Goal: Task Accomplishment & Management: Complete application form

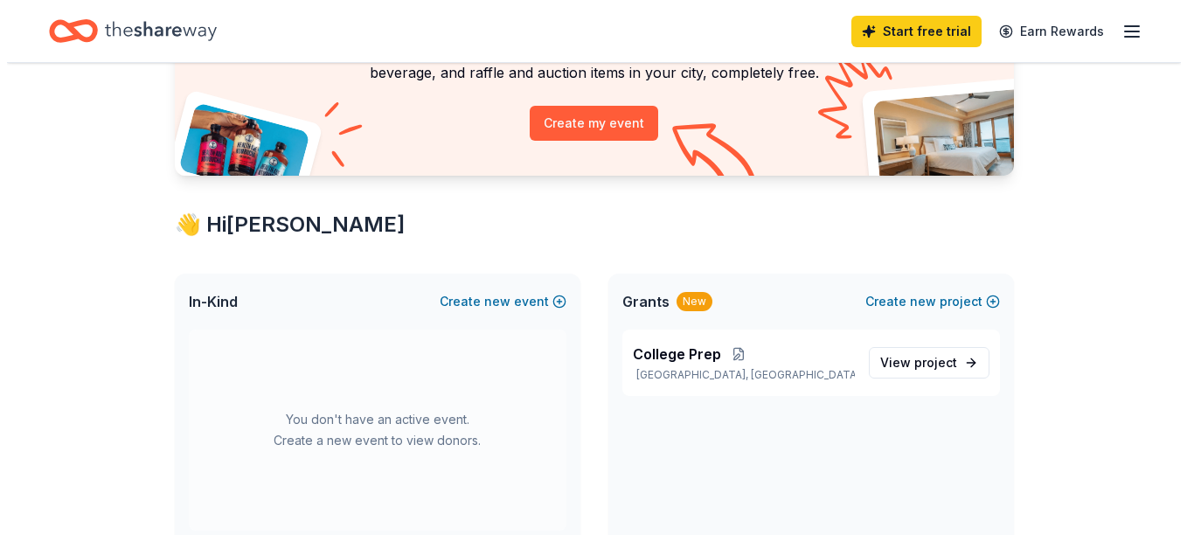
scroll to position [350, 0]
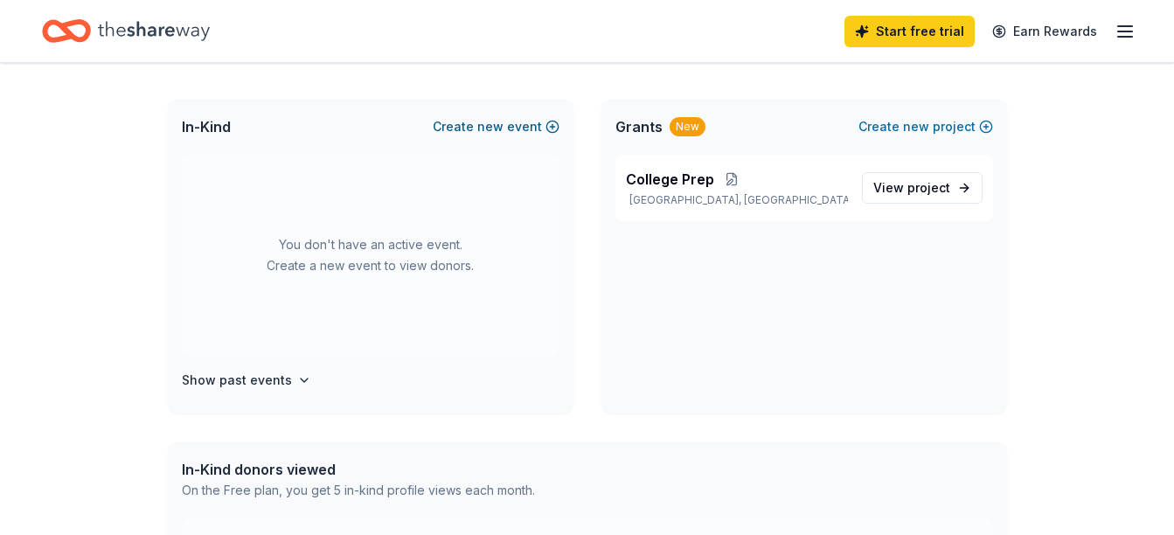
click at [556, 127] on button "Create new event" at bounding box center [496, 126] width 127 height 21
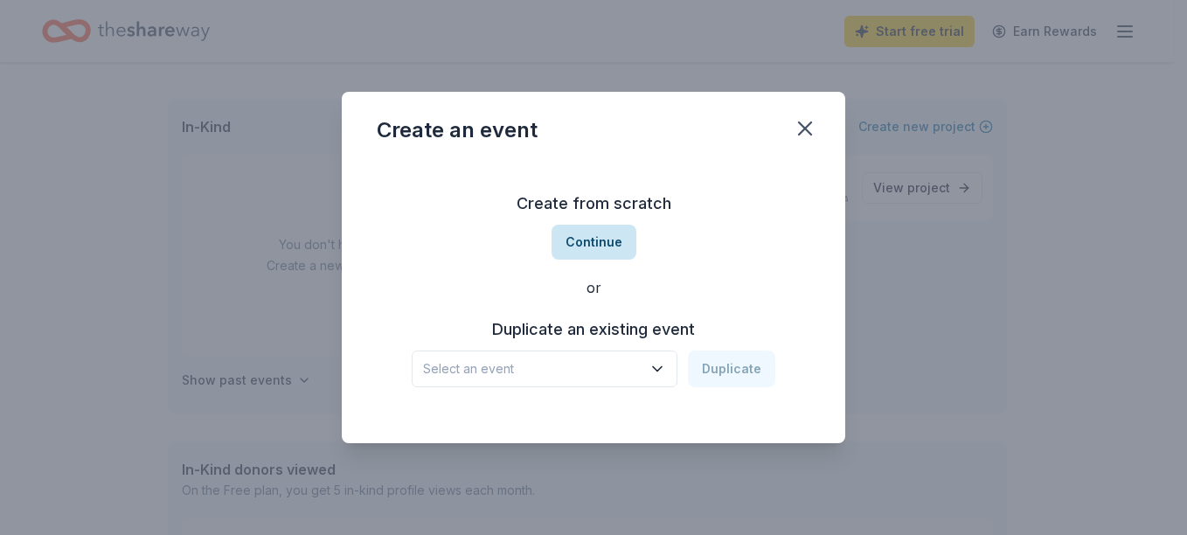
click at [623, 248] on button "Continue" at bounding box center [594, 242] width 85 height 35
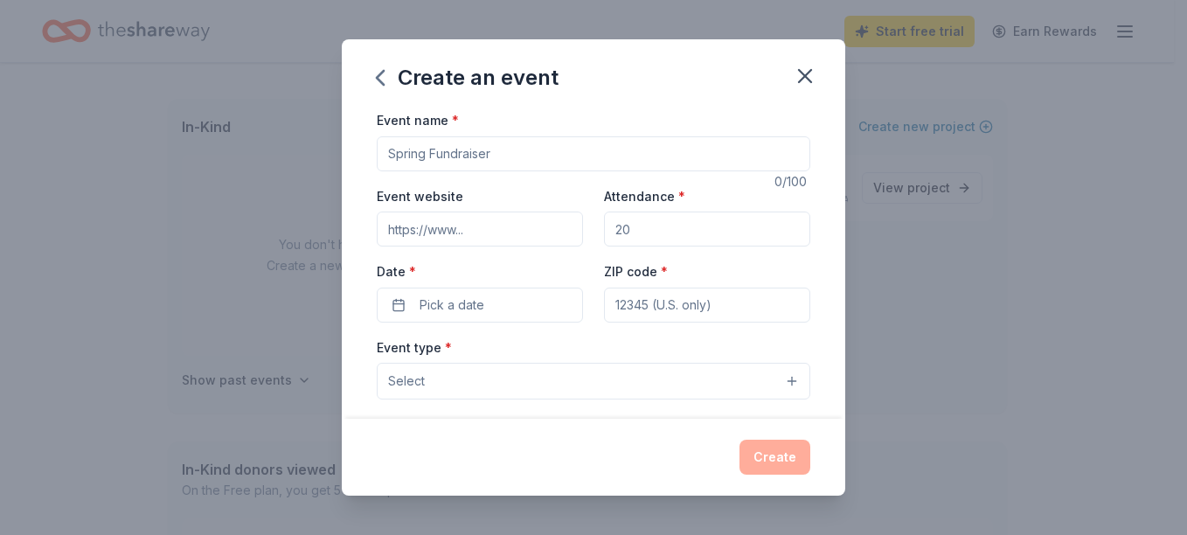
click at [571, 156] on input "Event name *" at bounding box center [594, 153] width 434 height 35
drag, startPoint x: 627, startPoint y: 161, endPoint x: 486, endPoint y: 158, distance: 140.8
click at [486, 158] on input "Teen Health Fair Planning Meeting" at bounding box center [594, 153] width 434 height 35
type input "Teen Health Fair"
click at [363, 239] on div "Event name * Teen Health Fair 16 /100 Event website Attendance * Date * Pick a …" at bounding box center [594, 264] width 504 height 310
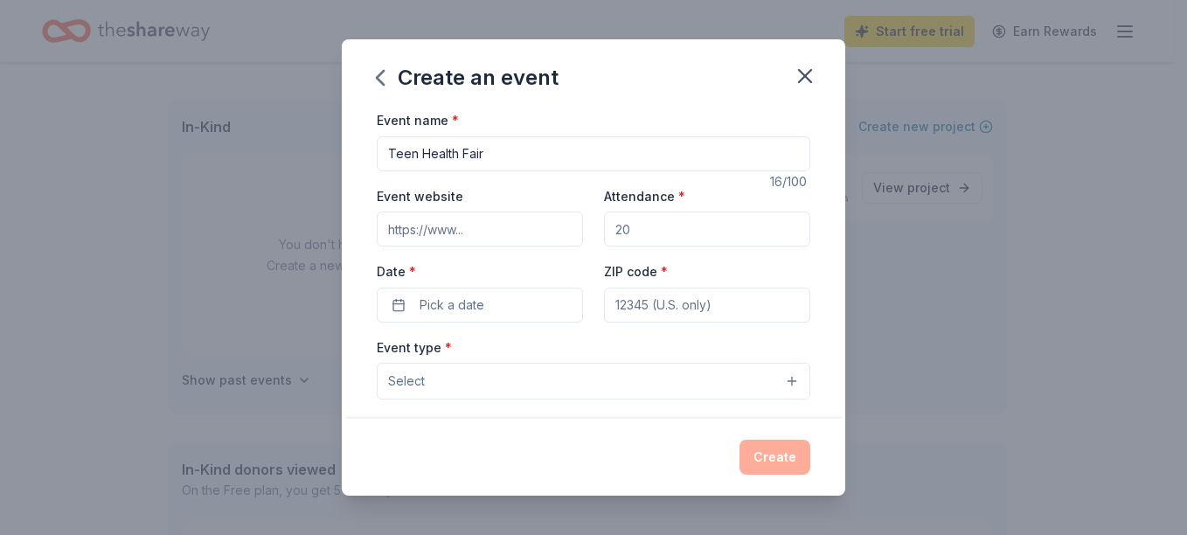
click at [681, 229] on input "Attendance *" at bounding box center [707, 229] width 206 height 35
type input "200"
click at [511, 303] on button "Pick a date" at bounding box center [480, 305] width 206 height 35
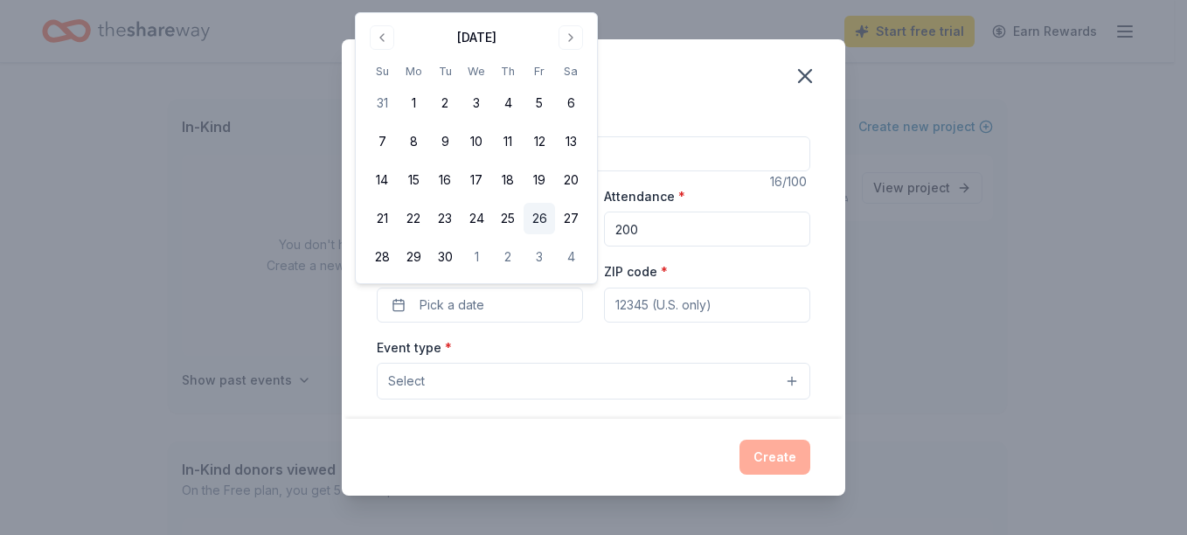
click at [532, 216] on button "26" at bounding box center [539, 218] width 31 height 31
click at [633, 301] on input "ZIP code *" at bounding box center [707, 305] width 206 height 35
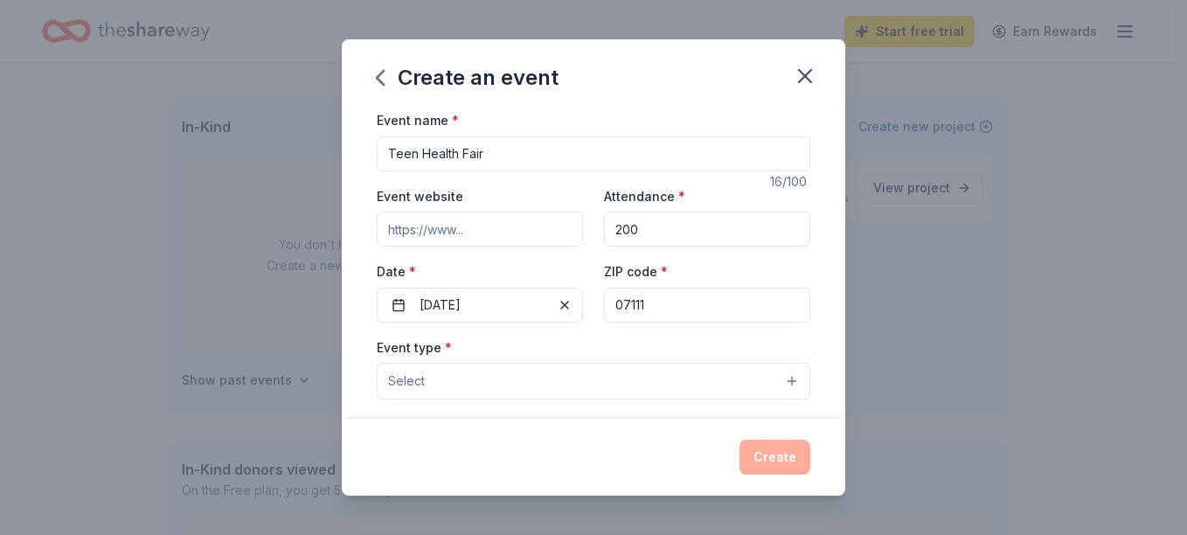
type input "07111"
click at [562, 363] on button "Select" at bounding box center [594, 381] width 434 height 37
click at [560, 372] on button "Select" at bounding box center [594, 381] width 434 height 37
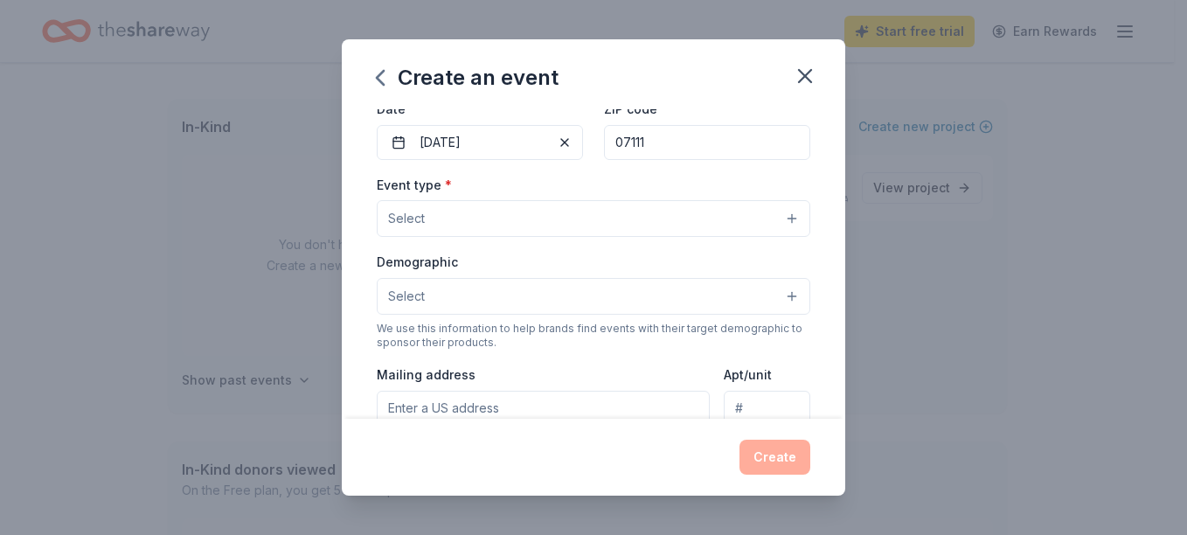
scroll to position [262, 0]
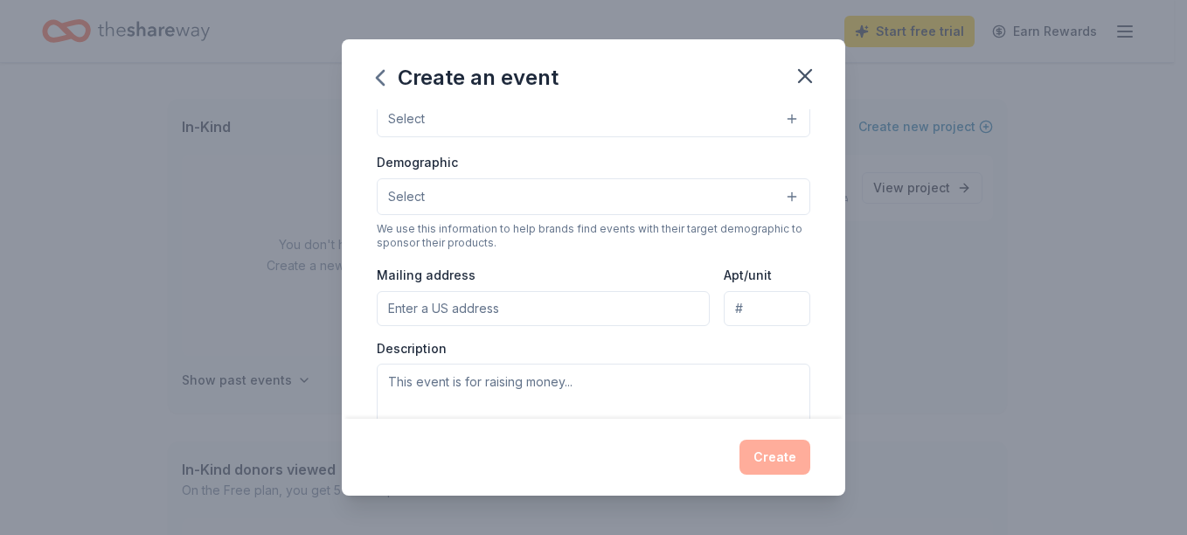
click at [784, 118] on button "Select" at bounding box center [594, 119] width 434 height 37
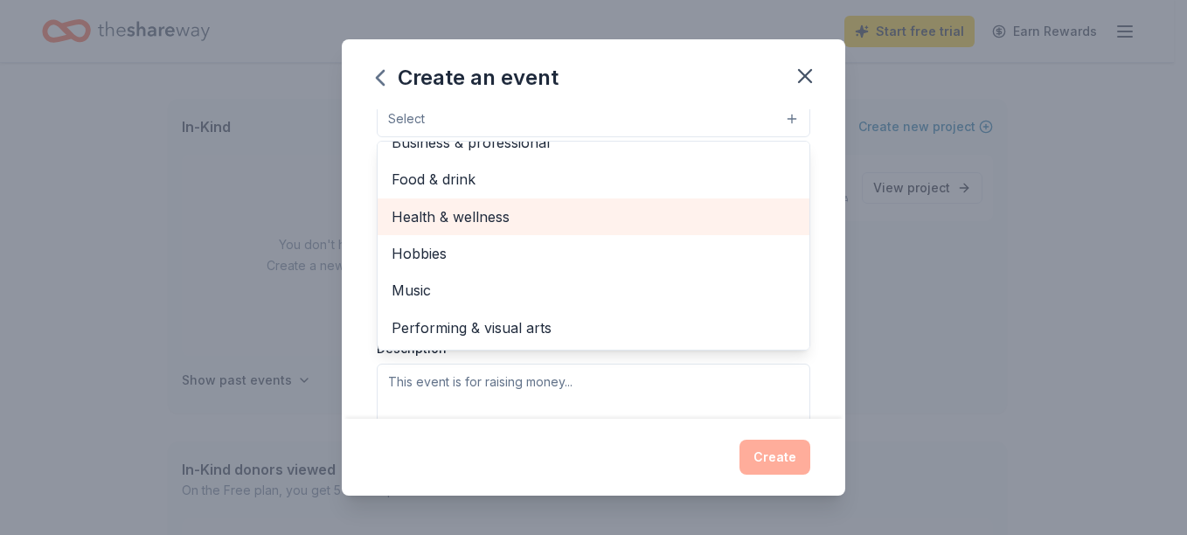
click at [577, 220] on span "Health & wellness" at bounding box center [594, 216] width 404 height 23
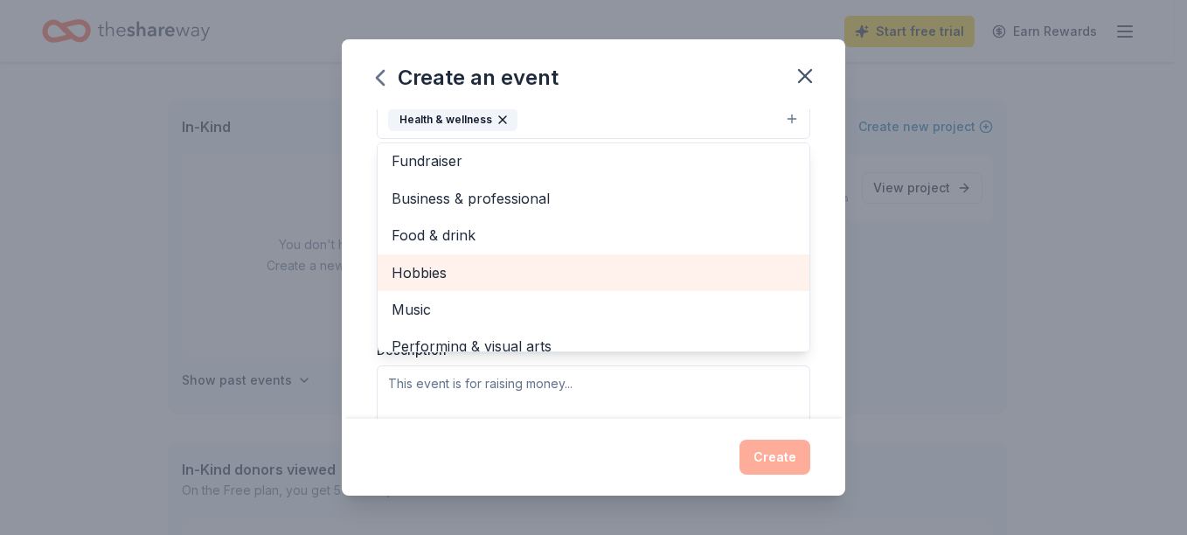
scroll to position [0, 0]
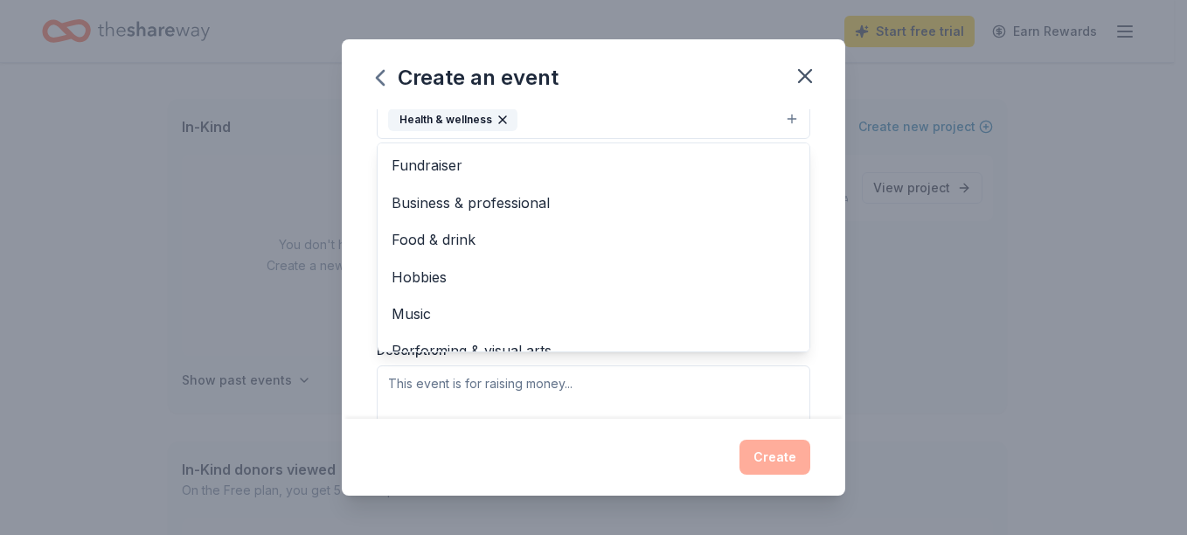
click at [369, 248] on div "Event name * Teen Health Fair 16 /100 Event website Attendance * 200 Date * 09/…" at bounding box center [594, 264] width 504 height 310
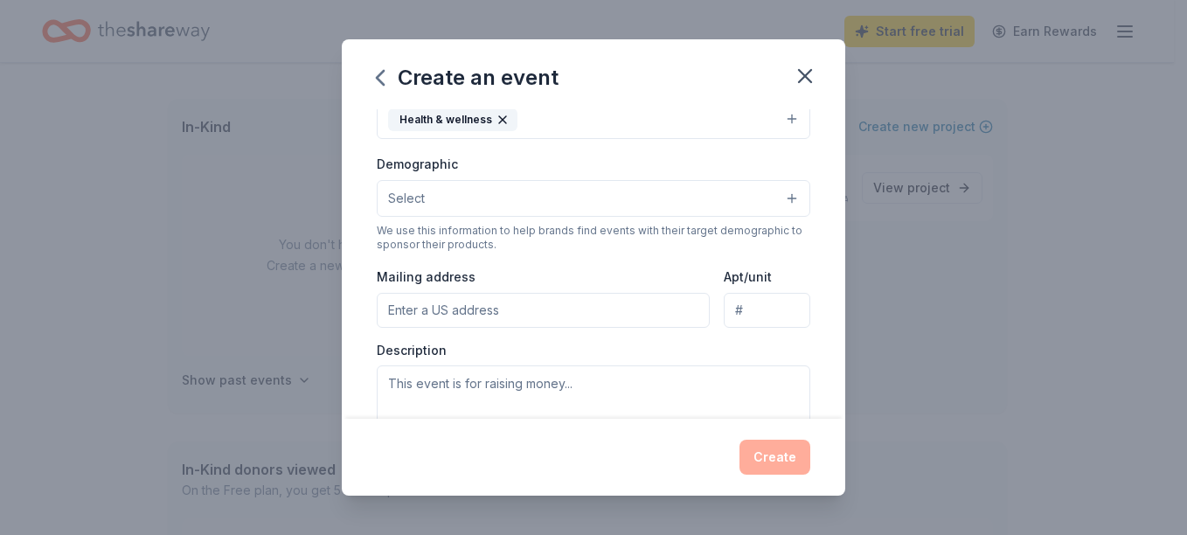
scroll to position [254, 0]
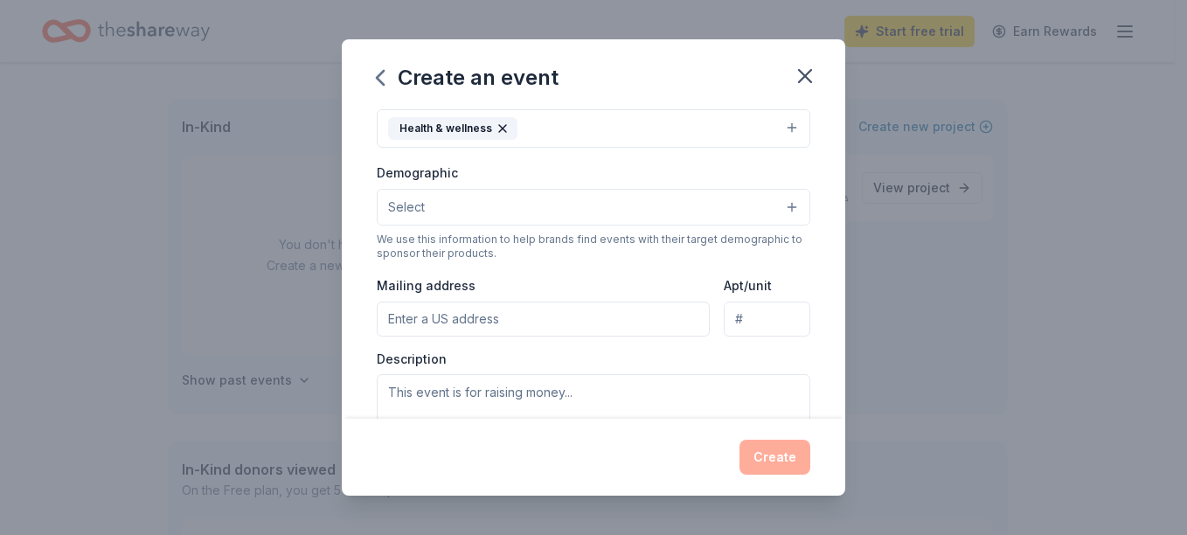
click at [782, 213] on button "Select" at bounding box center [594, 207] width 434 height 37
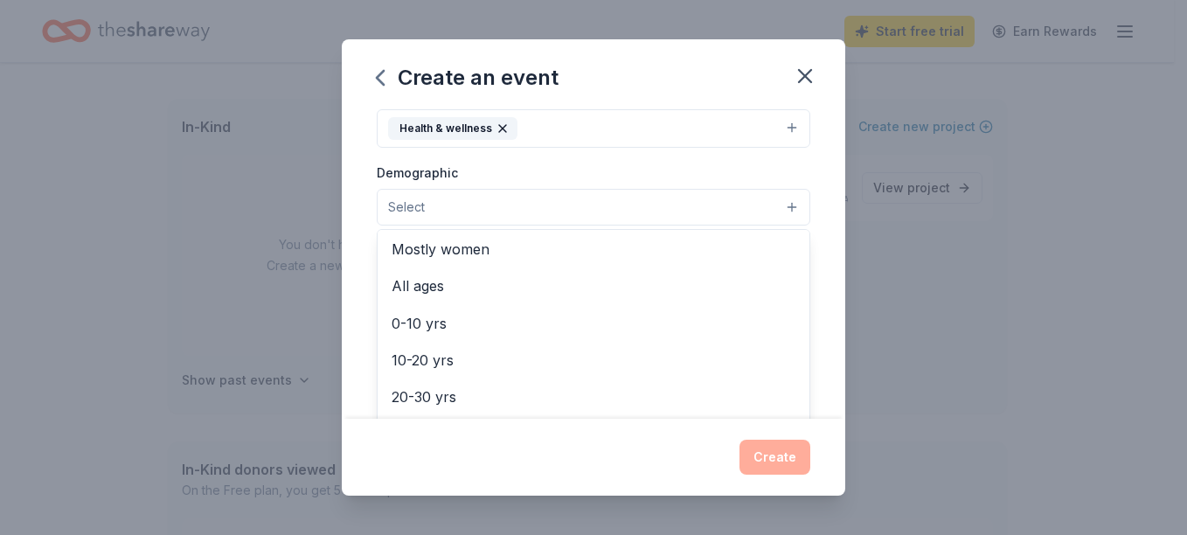
scroll to position [94, 0]
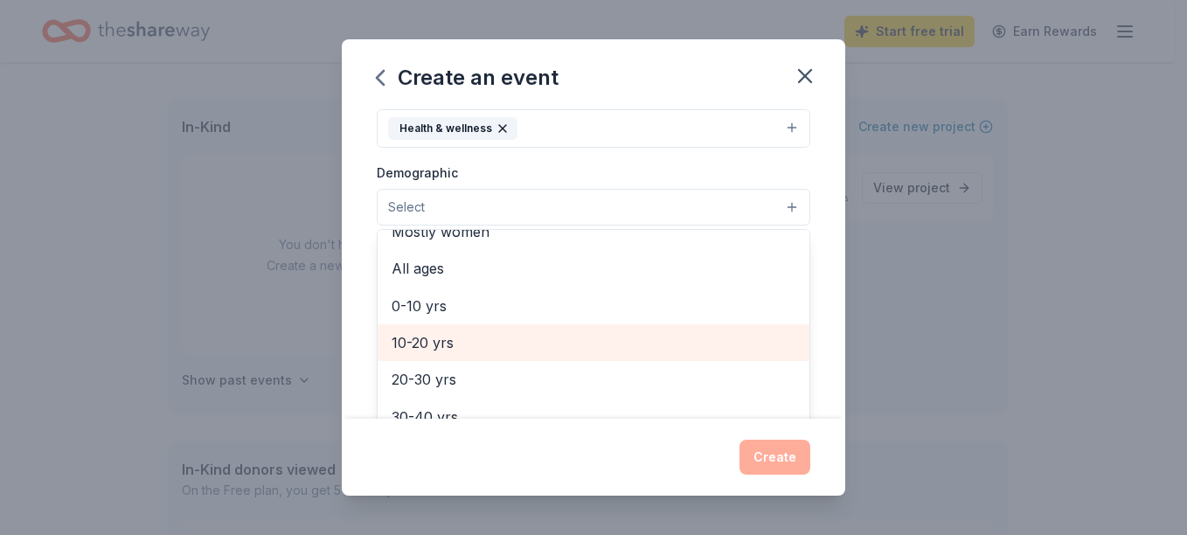
click at [435, 338] on span "10-20 yrs" at bounding box center [594, 342] width 404 height 23
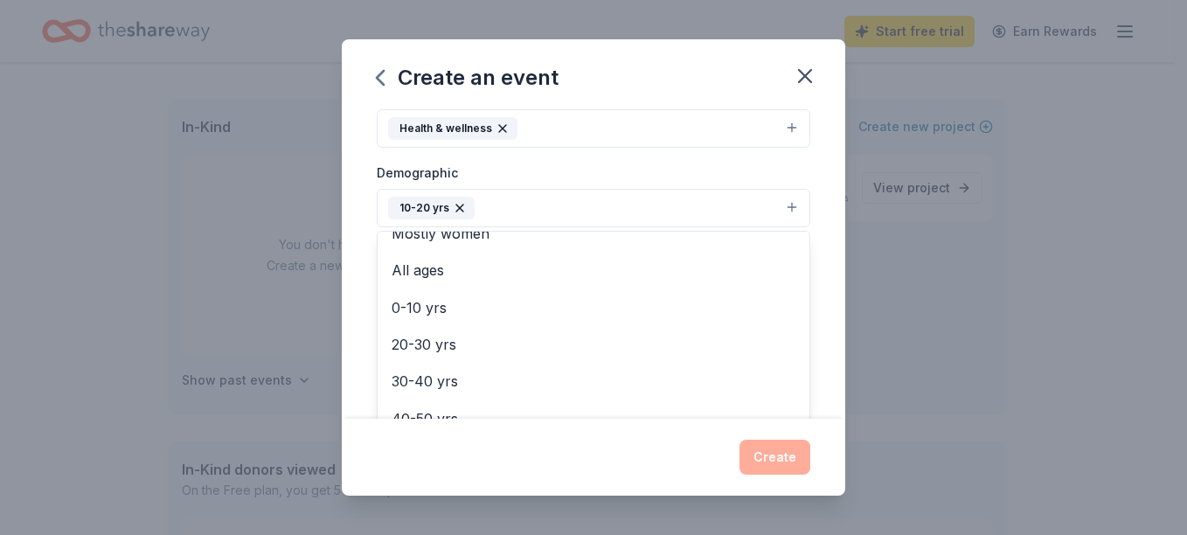
click at [816, 299] on div "Event name * Teen Health Fair 16 /100 Event website Attendance * 200 Date * 09/…" at bounding box center [594, 264] width 504 height 310
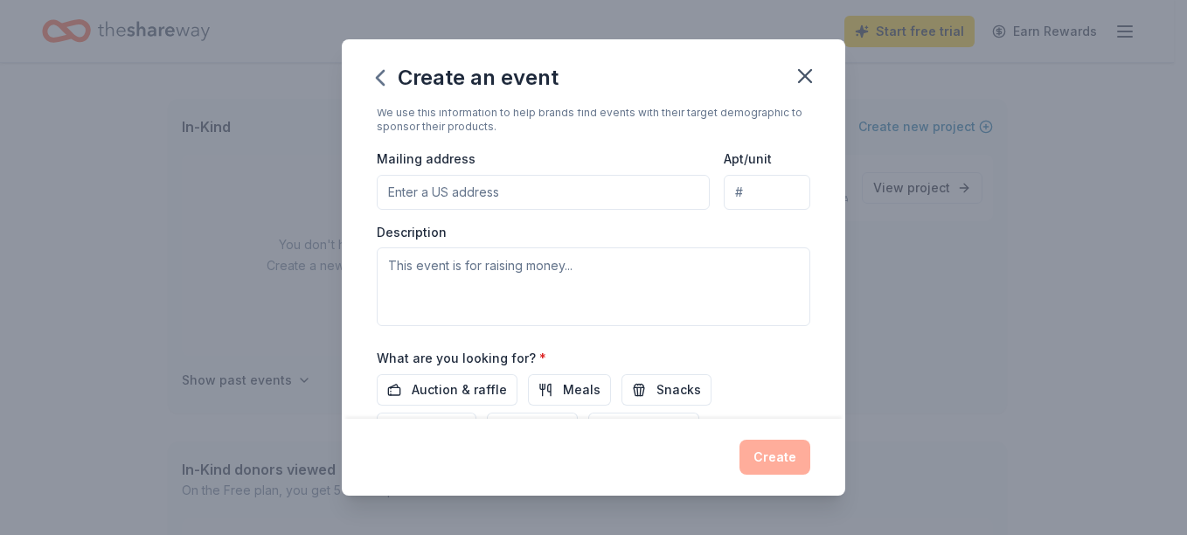
scroll to position [341, 0]
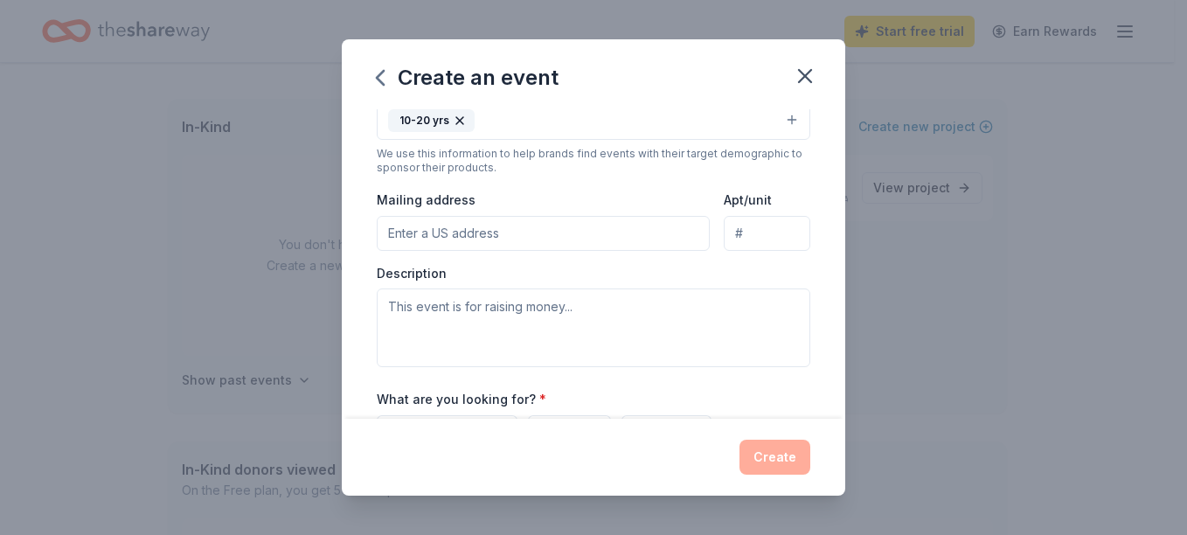
click at [588, 228] on input "Mailing address" at bounding box center [543, 233] width 333 height 35
click at [487, 235] on input "18 Harding Street, Maplewood, NJ, 07040" at bounding box center [543, 233] width 333 height 35
type input "18 Harding Street, Maplewood, NJ, 07040"
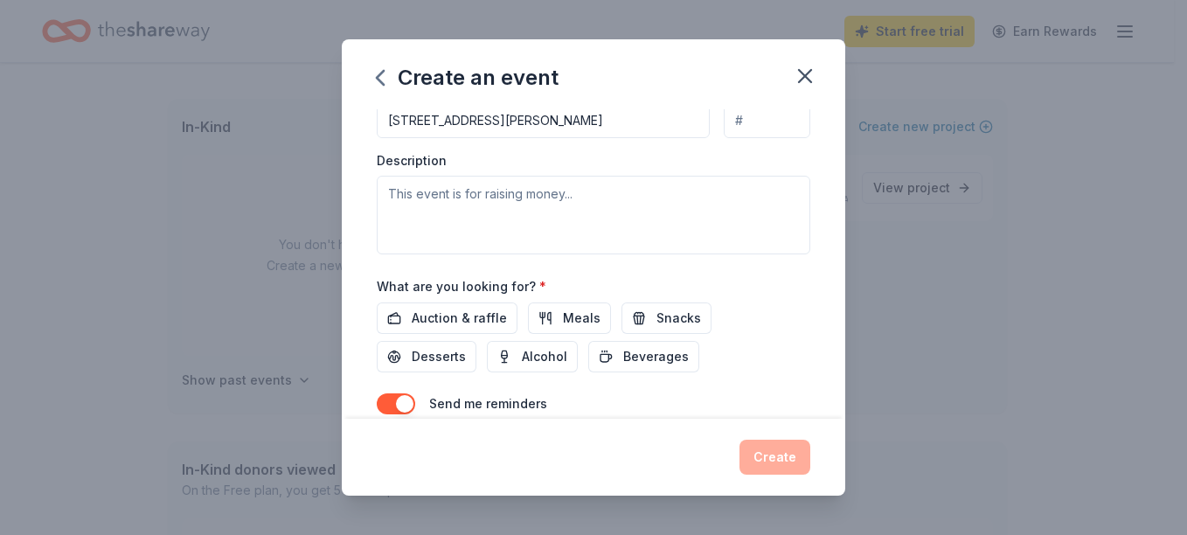
scroll to position [530, 0]
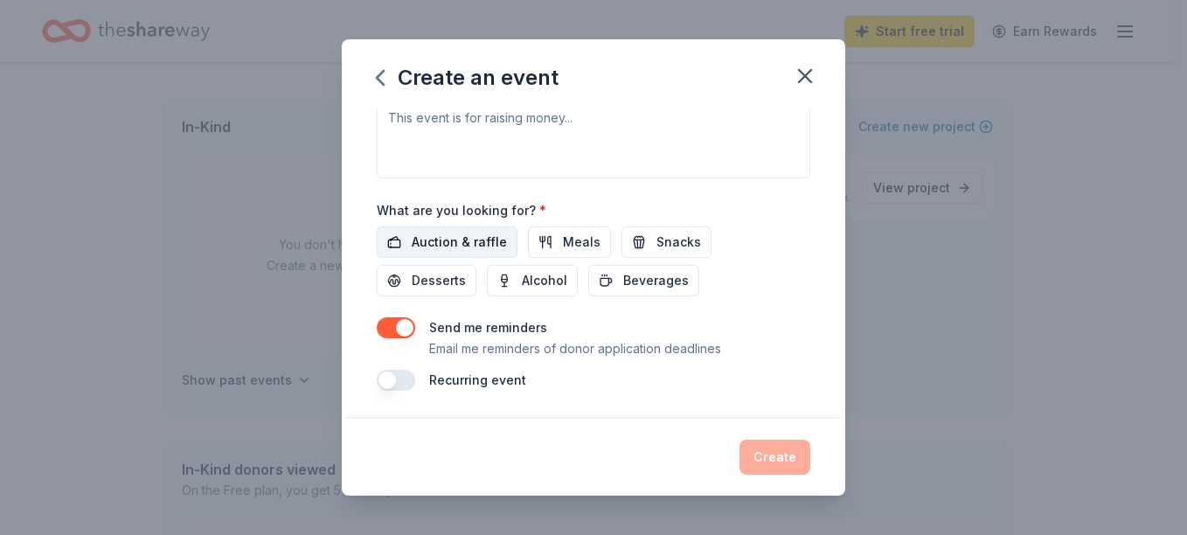
click at [472, 242] on span "Auction & raffle" at bounding box center [459, 242] width 95 height 21
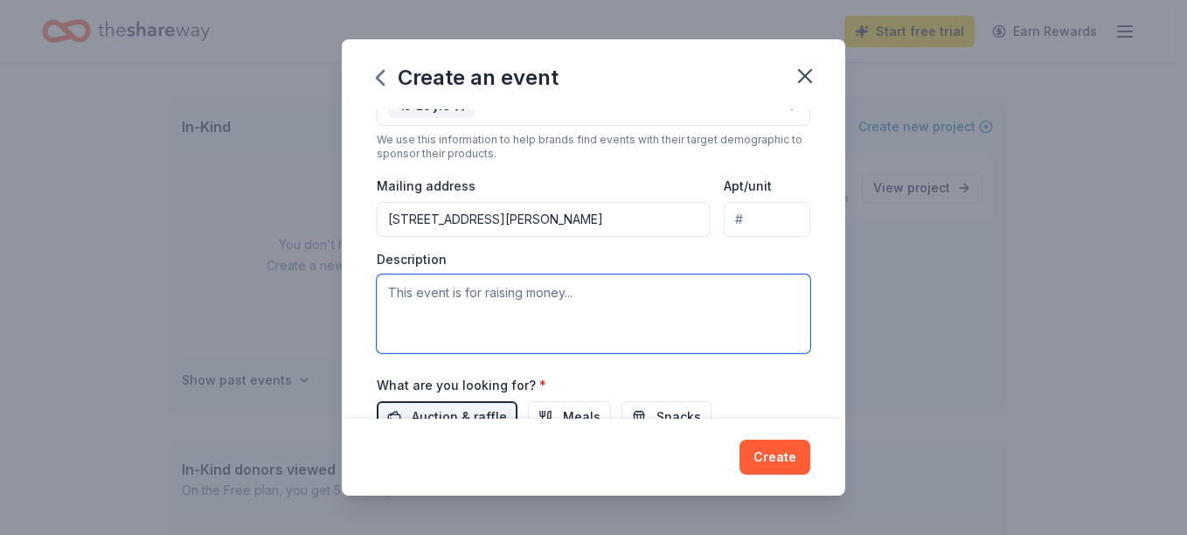
click at [493, 300] on textarea at bounding box center [594, 314] width 434 height 79
paste textarea "introduce after school or out-of-school programs to teens as prevention of adve…"
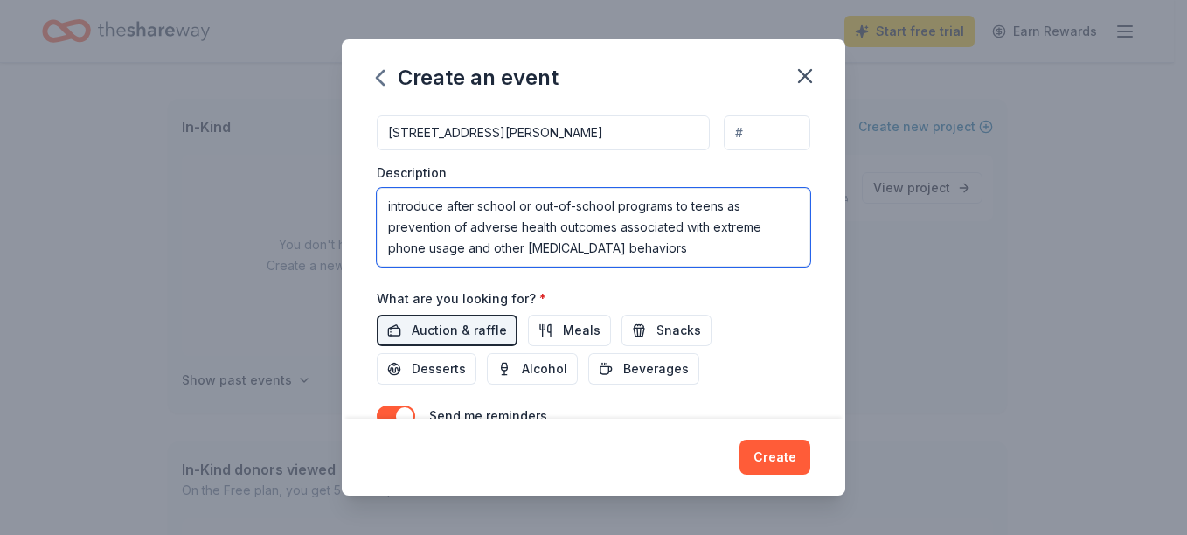
scroll to position [442, 0]
click at [496, 231] on textarea "introduce after school or out-of-school programs to teens as prevention of adve…" at bounding box center [594, 226] width 434 height 79
type textarea "This health fair aims as an introduction of after school or out-of-school progr…"
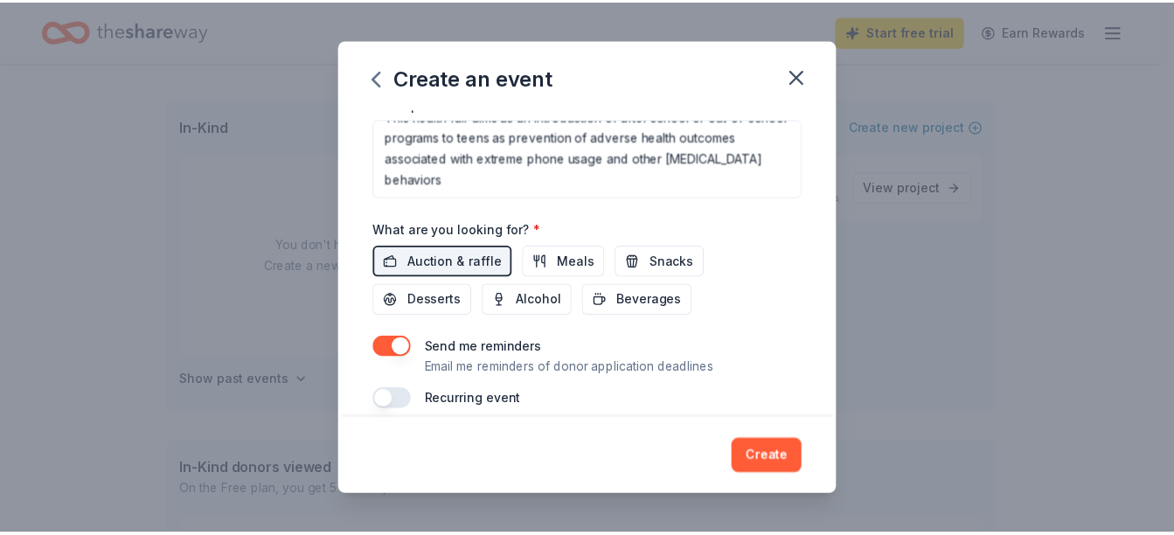
scroll to position [530, 0]
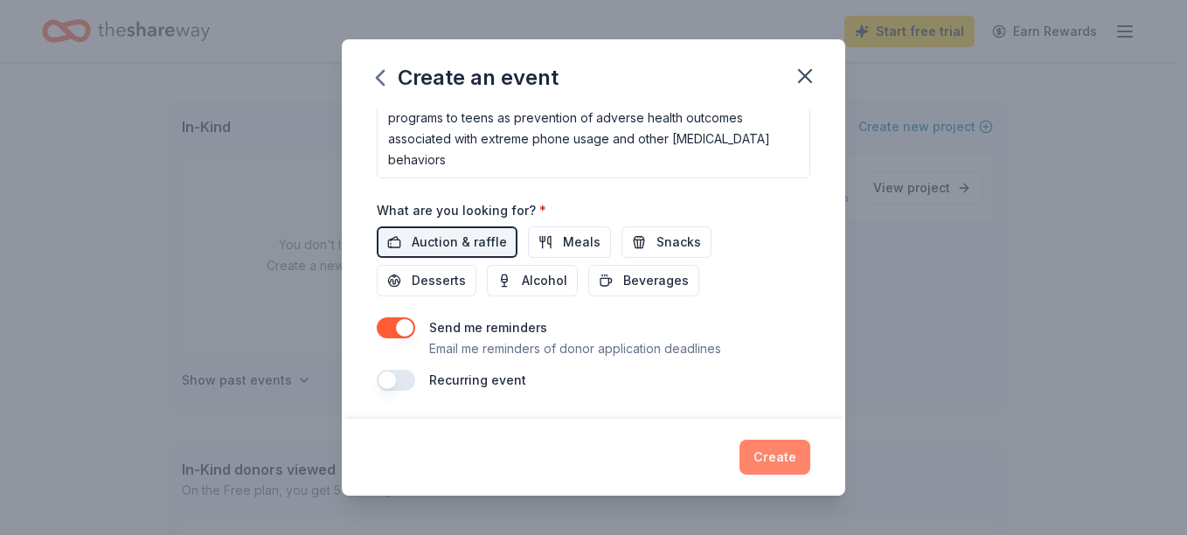
click at [779, 463] on button "Create" at bounding box center [775, 457] width 71 height 35
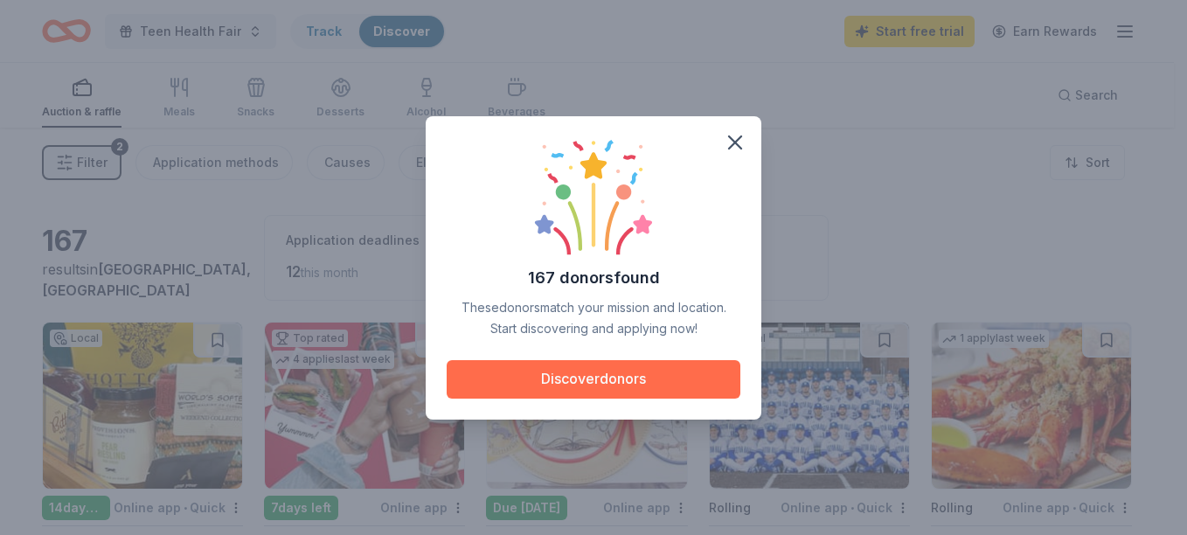
click at [637, 384] on button "Discover donors" at bounding box center [594, 379] width 294 height 38
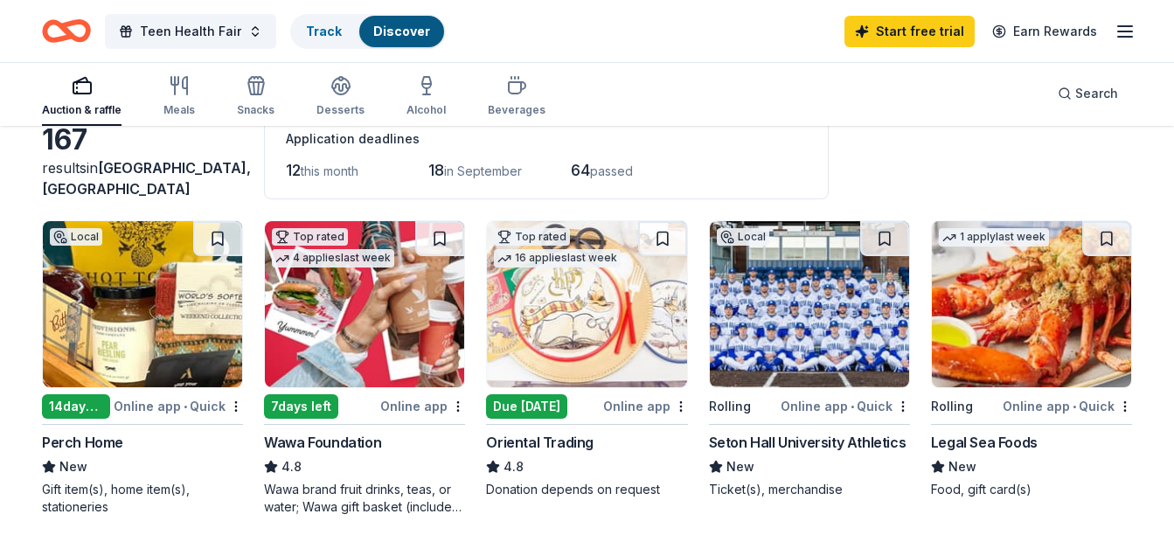
scroll to position [175, 0]
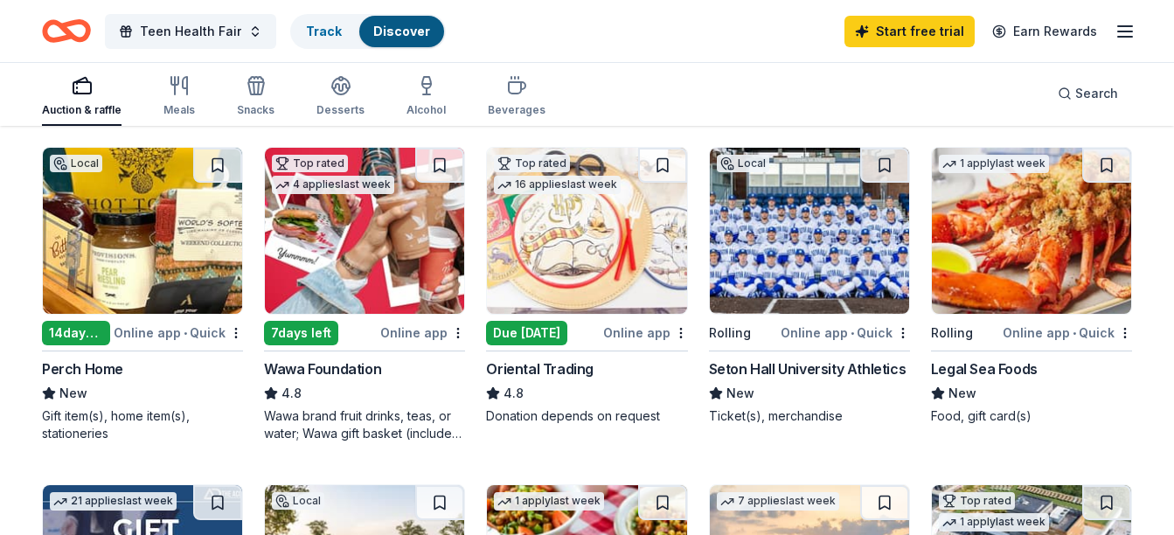
click at [408, 334] on div "Online app" at bounding box center [422, 333] width 85 height 22
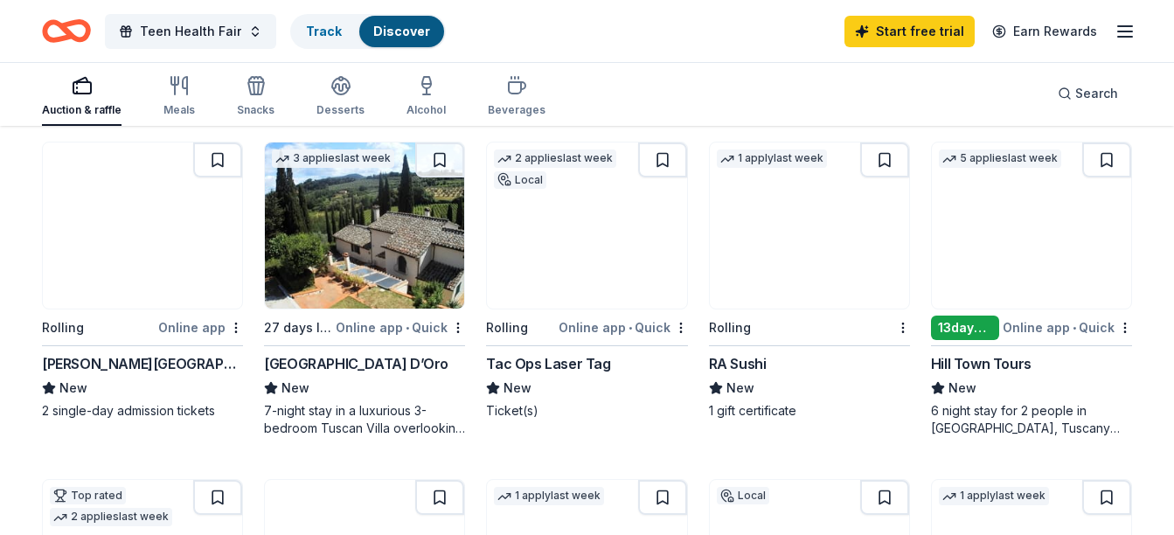
scroll to position [874, 0]
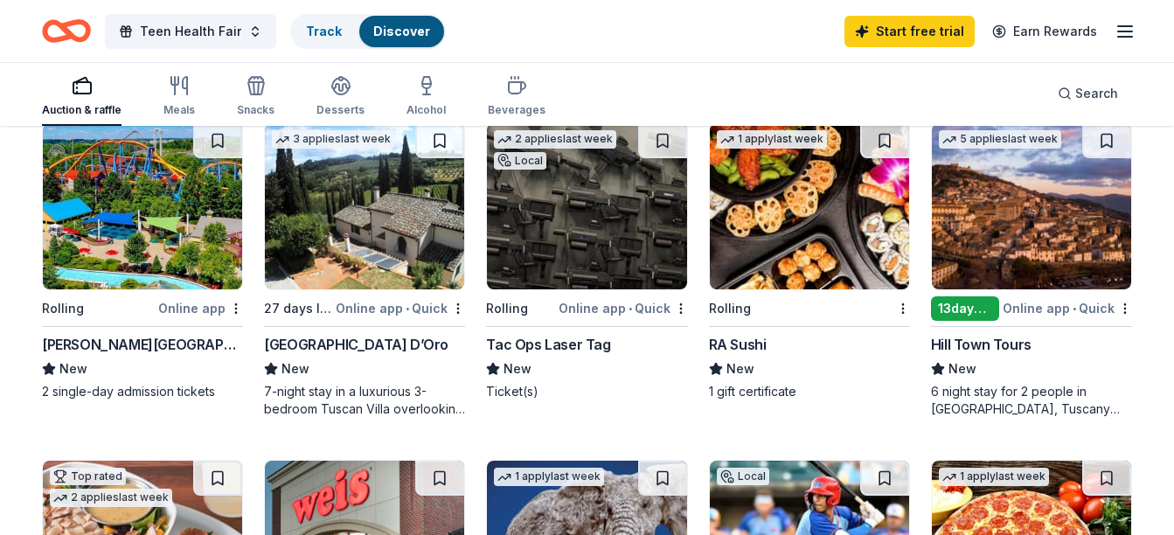
click at [90, 242] on img at bounding box center [142, 206] width 199 height 166
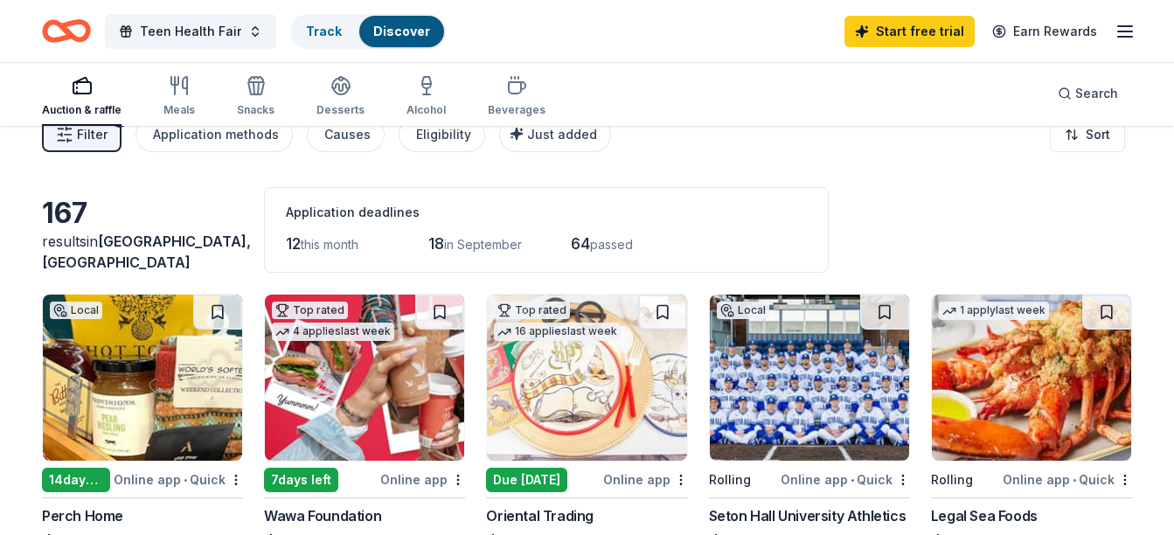
scroll to position [0, 0]
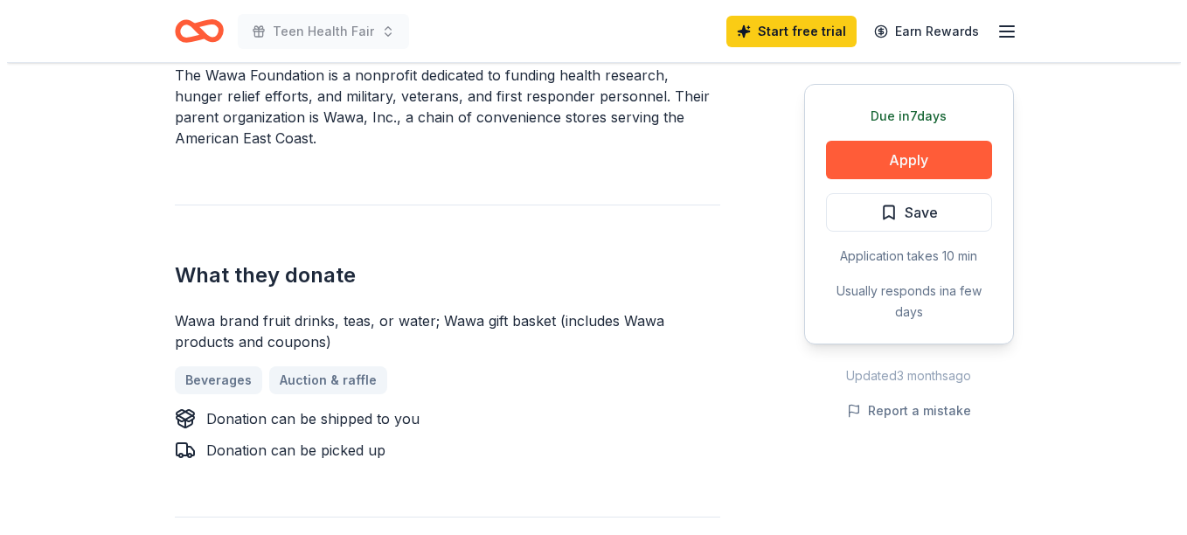
scroll to position [437, 0]
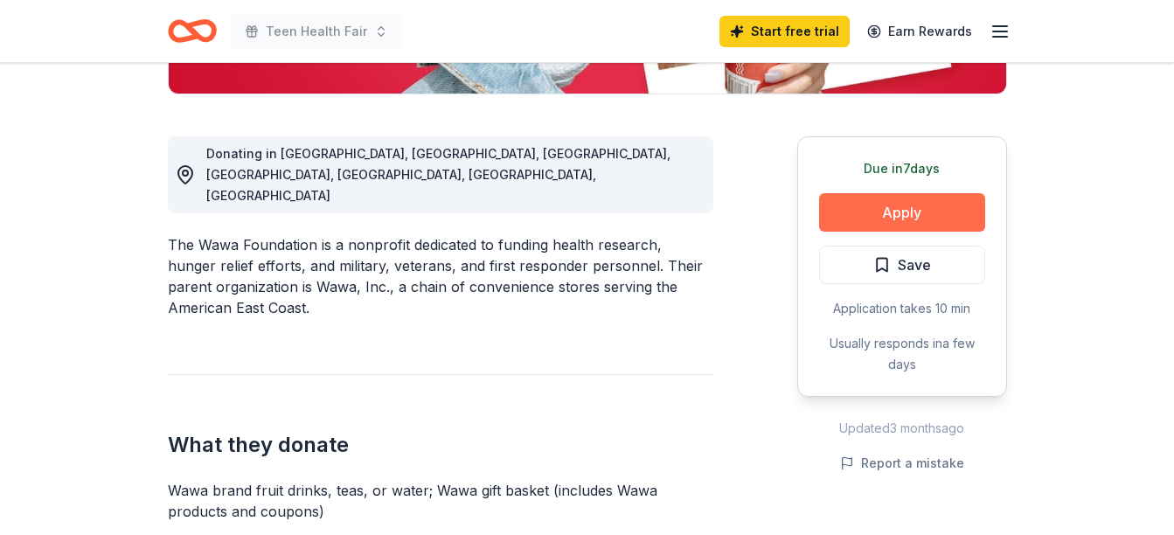
click at [930, 211] on button "Apply" at bounding box center [902, 212] width 166 height 38
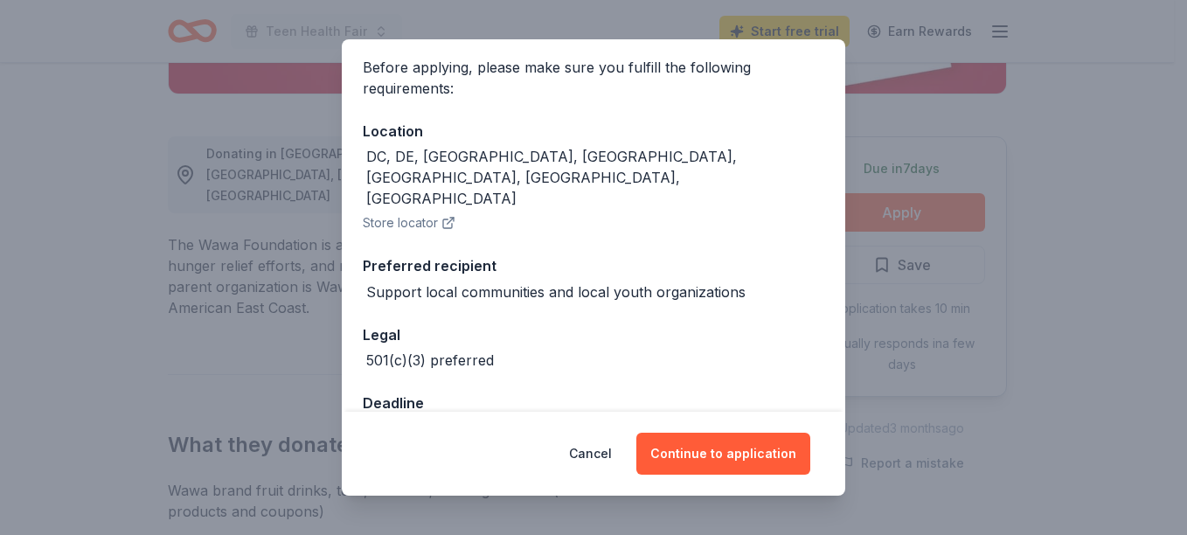
scroll to position [141, 0]
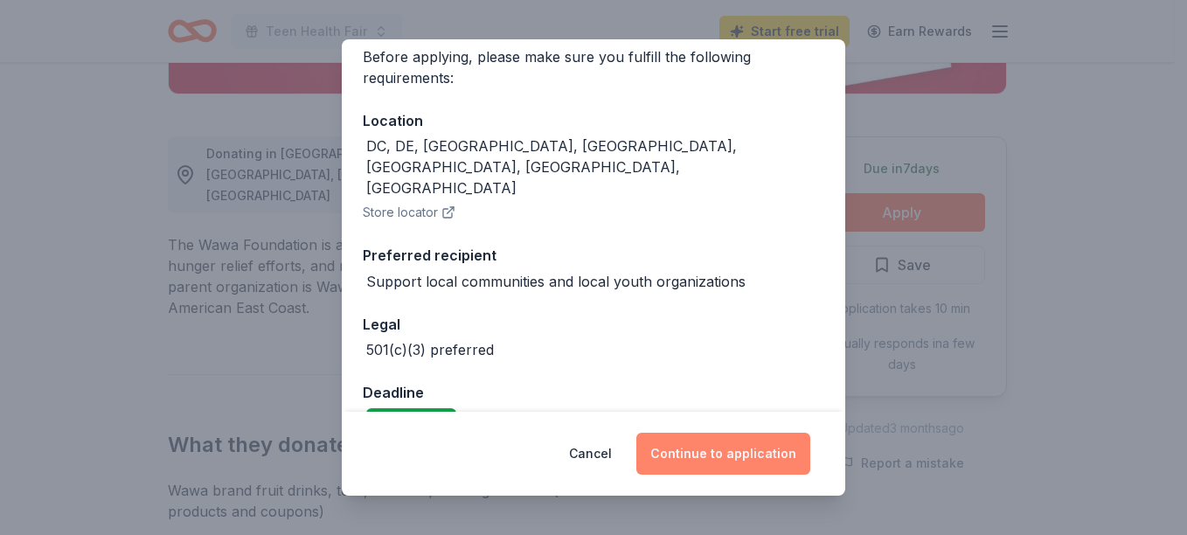
click at [751, 463] on button "Continue to application" at bounding box center [724, 454] width 174 height 42
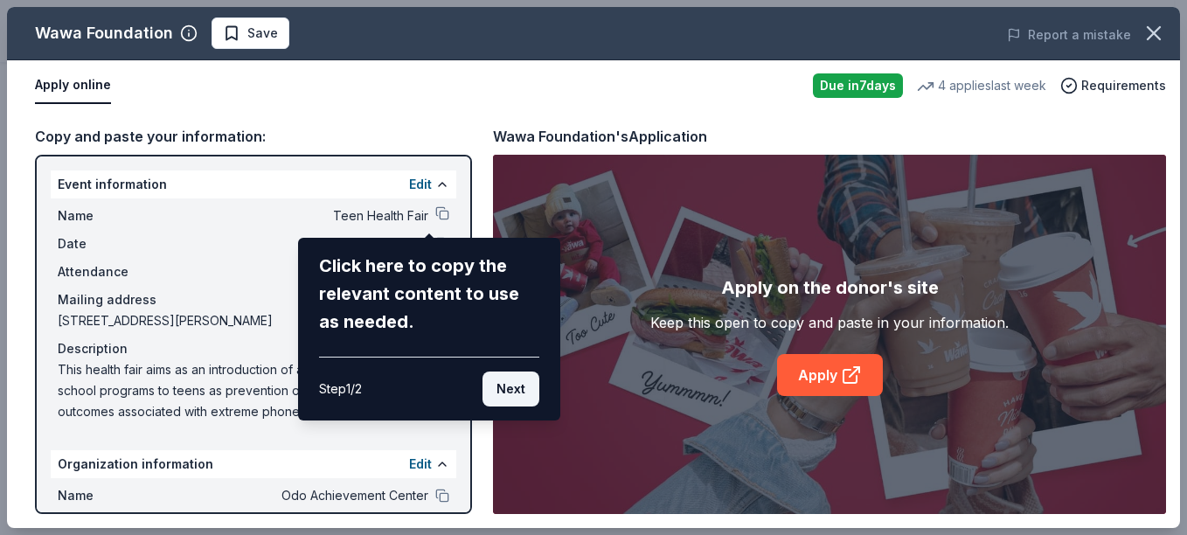
click at [528, 401] on button "Next" at bounding box center [511, 389] width 57 height 35
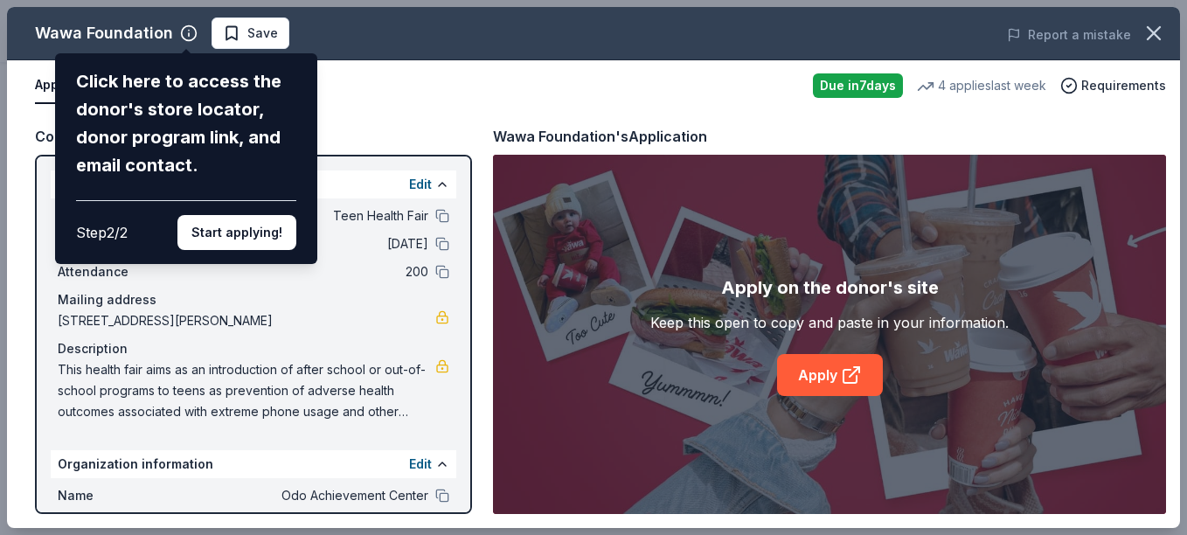
click at [190, 298] on div "Wawa Foundation Click here to access the donor's store locator, donor program l…" at bounding box center [593, 267] width 1173 height 521
click at [222, 240] on button "Start applying!" at bounding box center [236, 232] width 119 height 35
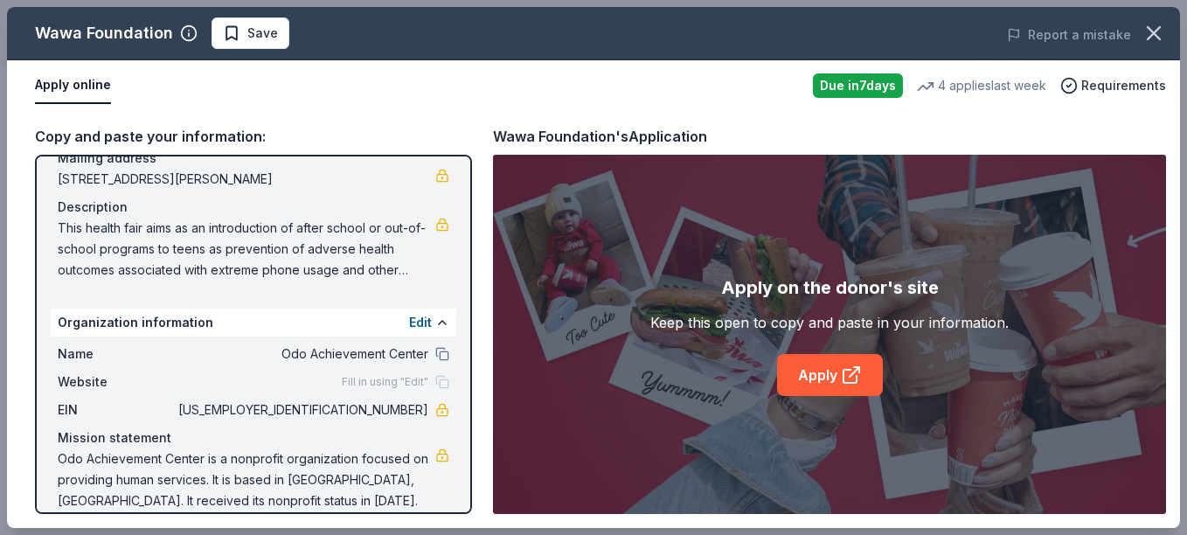
scroll to position [162, 0]
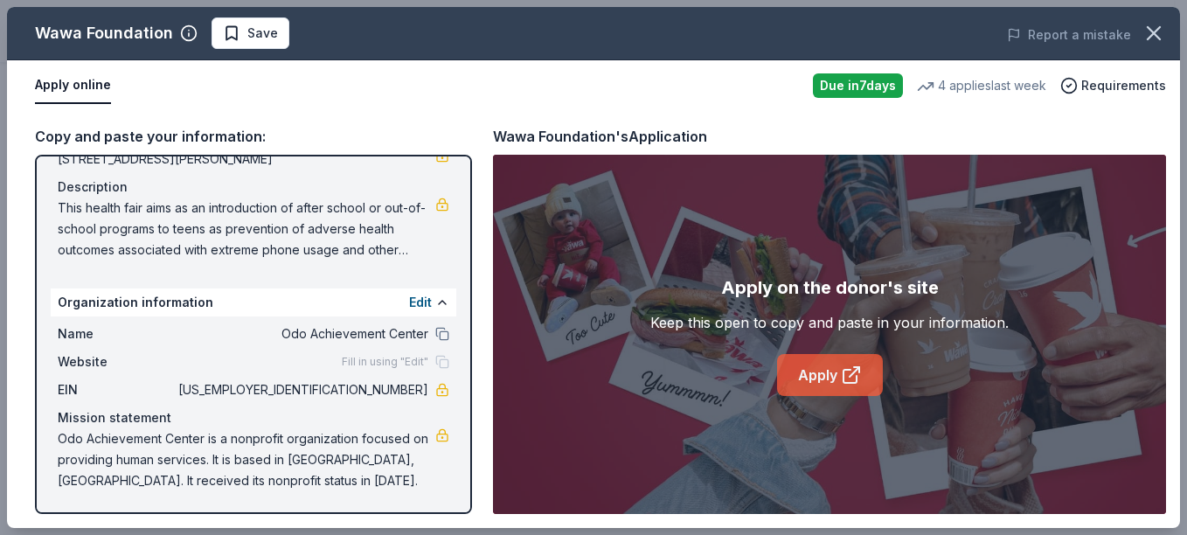
click at [826, 379] on link "Apply" at bounding box center [830, 375] width 106 height 42
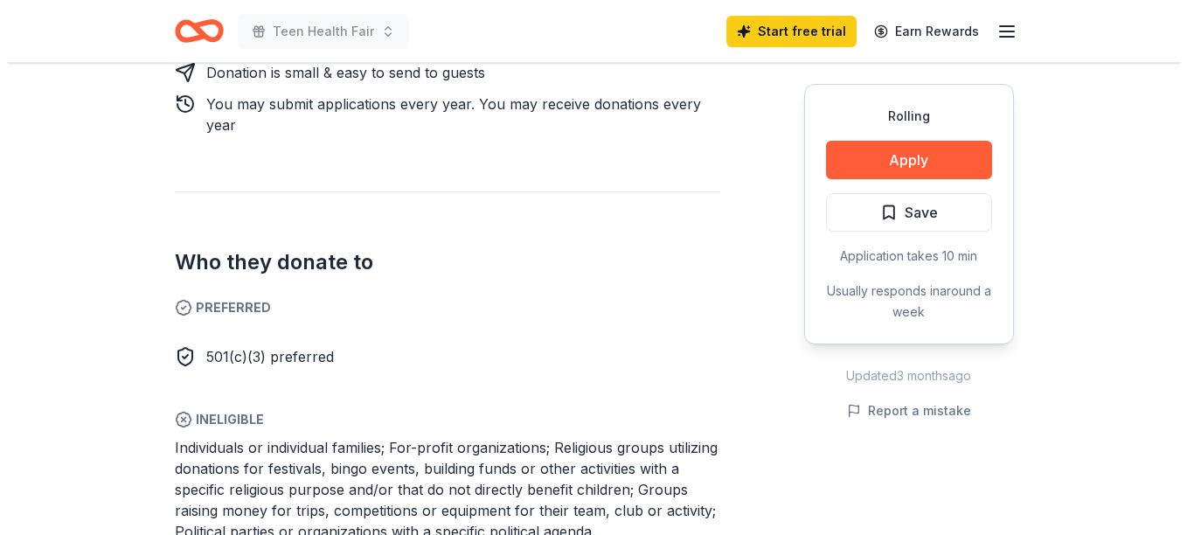
scroll to position [1049, 0]
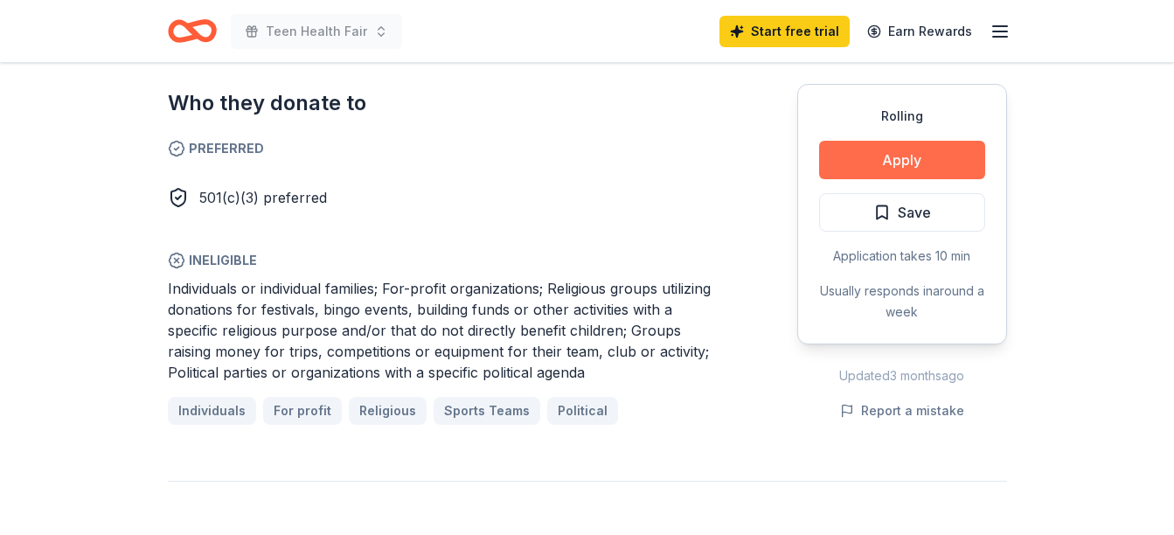
click at [939, 143] on button "Apply" at bounding box center [902, 160] width 166 height 38
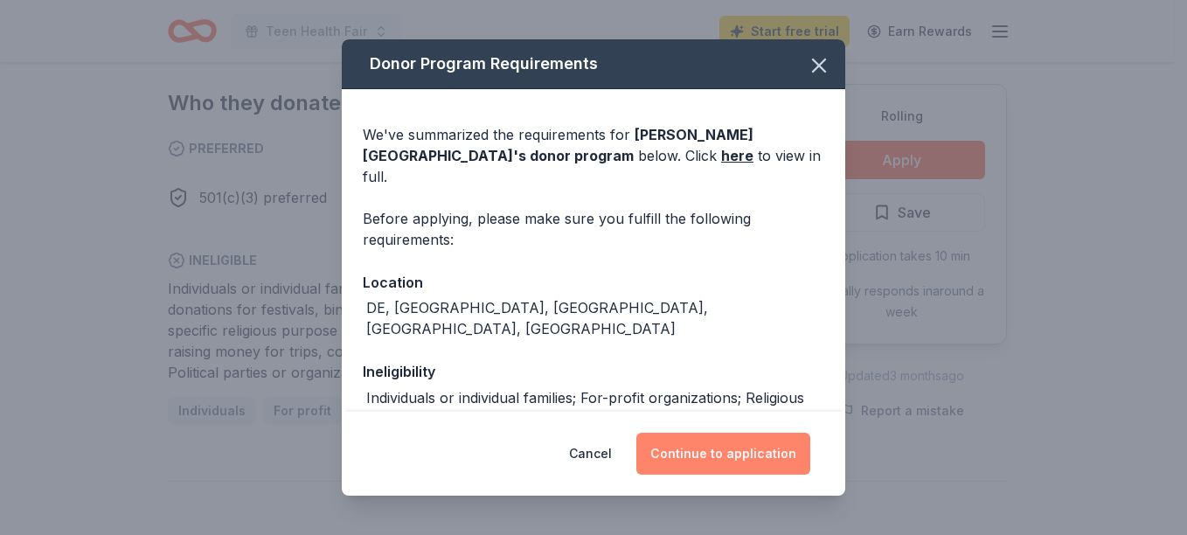
click at [772, 453] on button "Continue to application" at bounding box center [724, 454] width 174 height 42
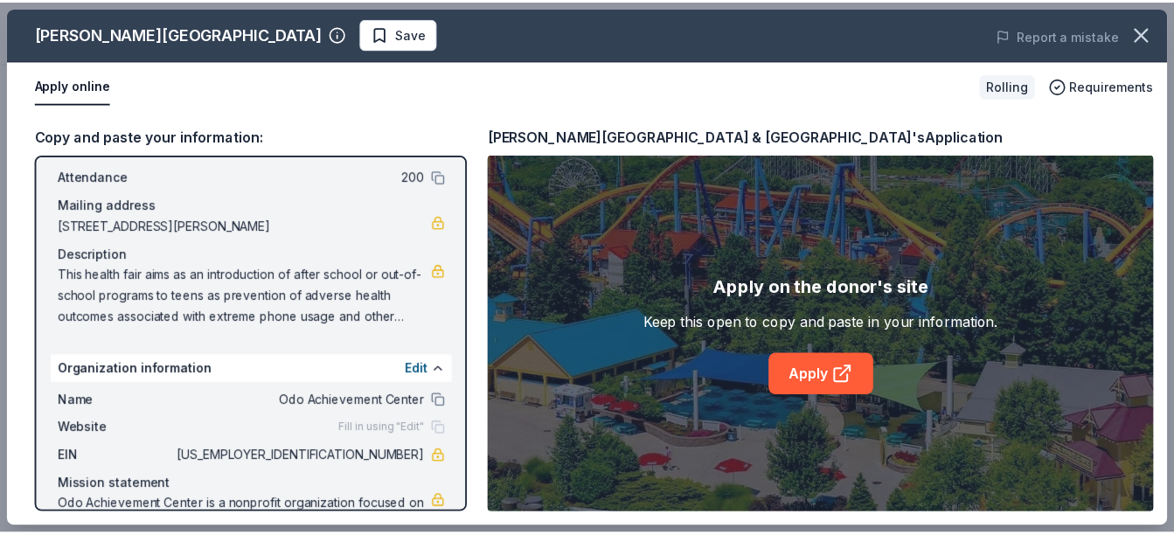
scroll to position [110, 0]
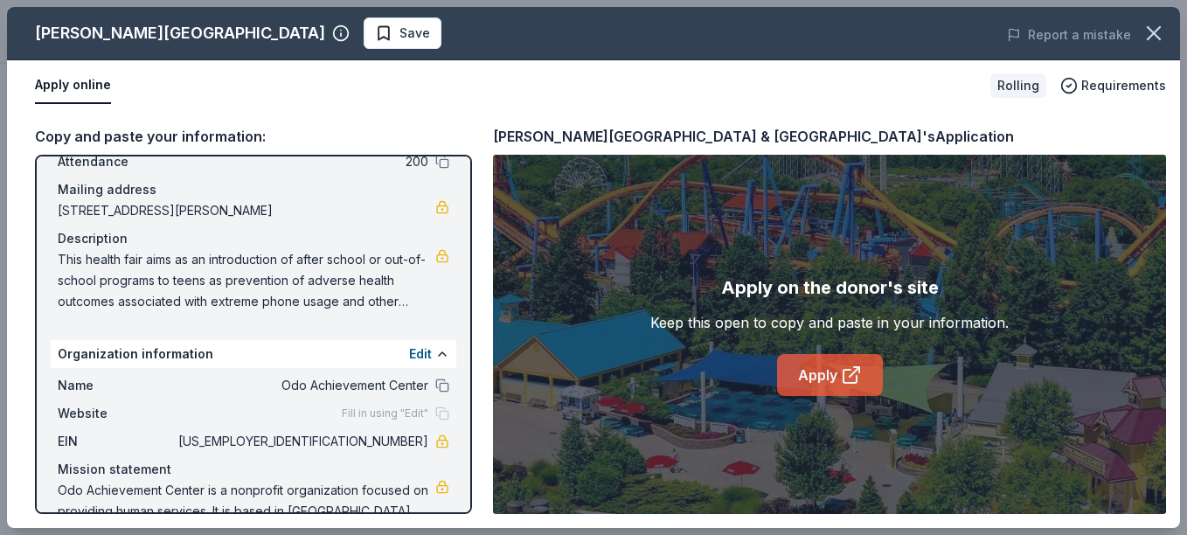
click at [845, 373] on icon at bounding box center [851, 375] width 21 height 21
click at [1156, 30] on icon "button" at bounding box center [1154, 33] width 24 height 24
